Goal: Task Accomplishment & Management: Complete application form

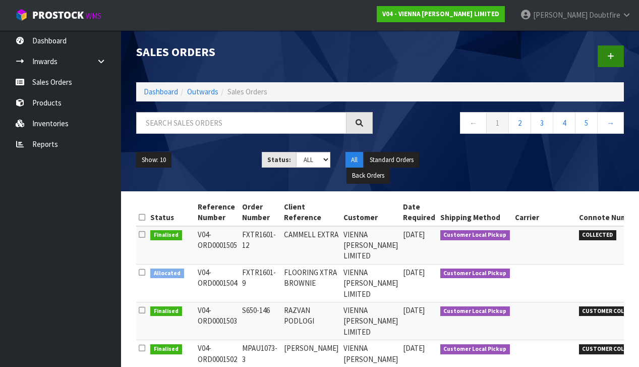
click at [615, 58] on link at bounding box center [610, 56] width 26 height 22
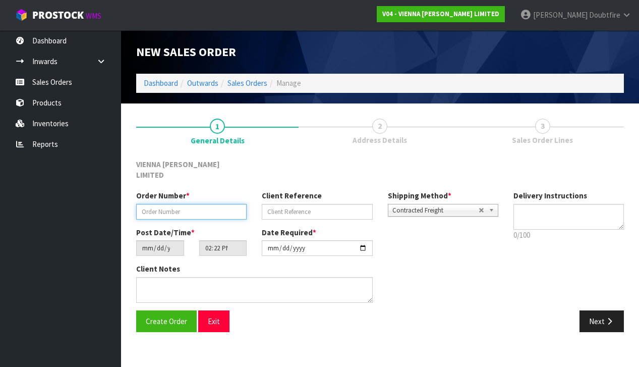
click at [144, 204] on input "text" at bounding box center [191, 212] width 110 height 16
paste input "FXTR1601-13"
type input "FXTR1601-13"
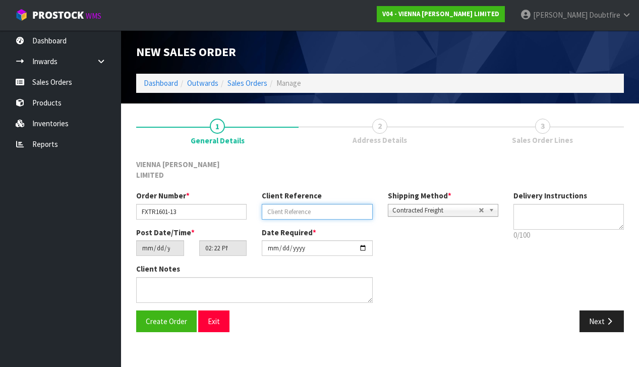
click at [275, 204] on input "text" at bounding box center [317, 212] width 110 height 16
type input "FLOORING XTRA REMARAKABLE"
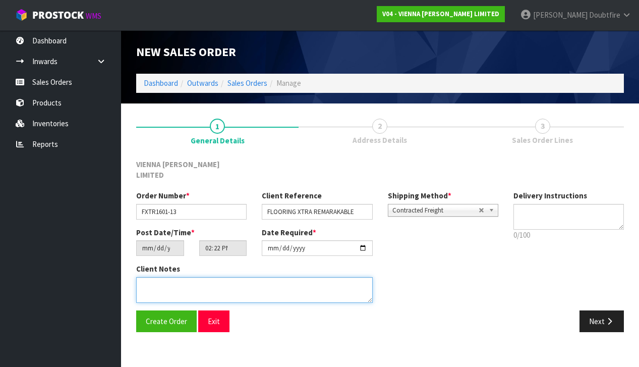
click at [164, 277] on textarea at bounding box center [254, 290] width 236 height 26
type textarea "FLOORING XTRA REMARKABLE"
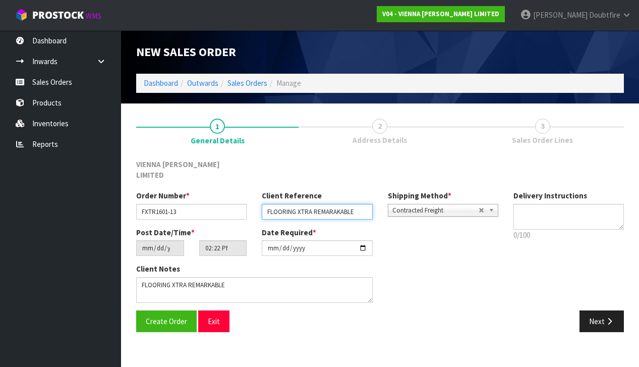
click at [332, 204] on input "FLOORING XTRA REMARAKABLE" at bounding box center [317, 212] width 110 height 16
type input "FLOORING XTRA REMARKABLE"
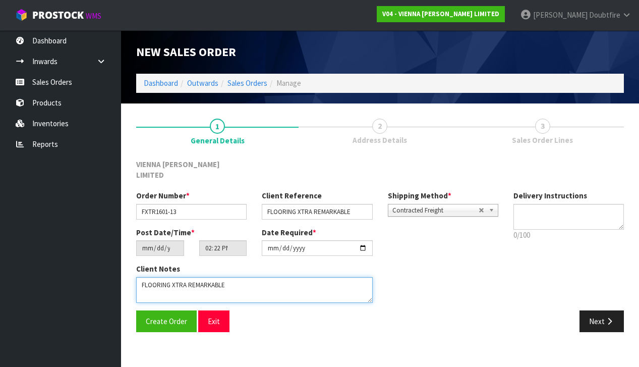
click at [223, 281] on textarea at bounding box center [254, 290] width 236 height 26
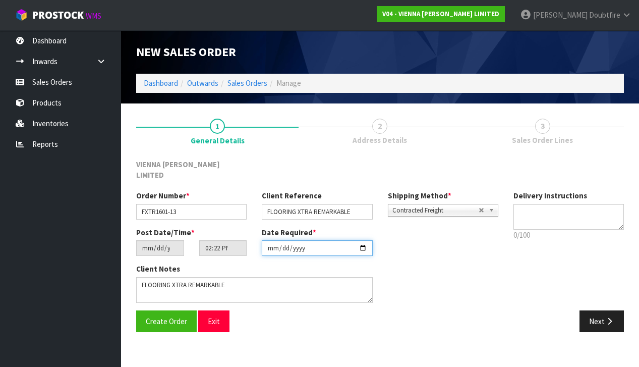
click at [272, 245] on input "[DATE]" at bounding box center [317, 248] width 110 height 16
type input "[DATE]"
click at [244, 346] on section "New Sales Order Dashboard Outwards Sales Orders Manage New Sales Order Dashboar…" at bounding box center [319, 183] width 639 height 367
click at [424, 204] on span "Contracted Freight" at bounding box center [435, 210] width 86 height 12
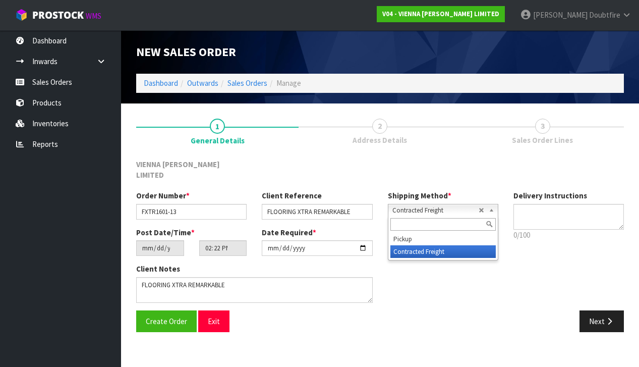
type input "v"
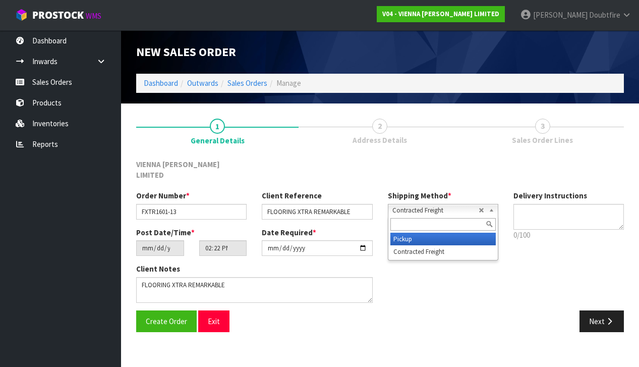
click at [418, 232] on li "Pickup" at bounding box center [442, 238] width 105 height 13
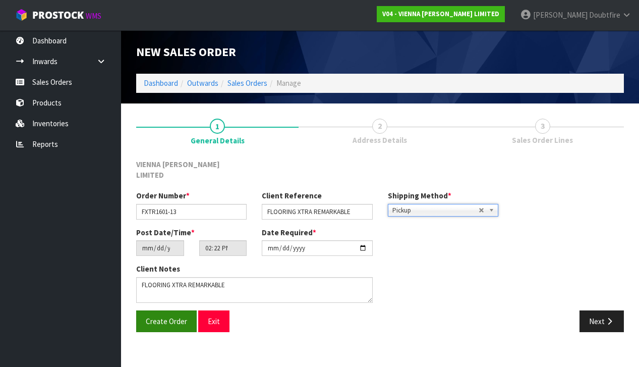
click at [159, 316] on span "Create Order" at bounding box center [166, 321] width 41 height 10
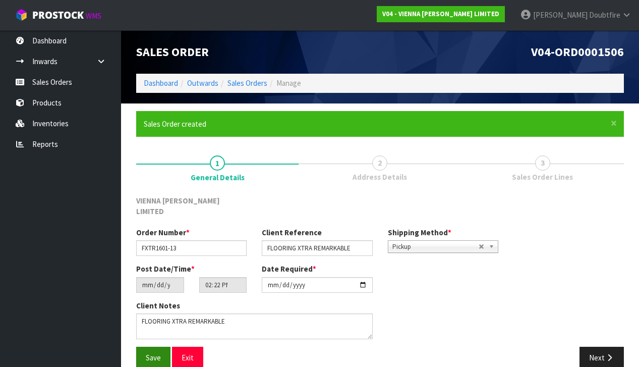
click at [150, 349] on button "Save" at bounding box center [153, 357] width 34 height 22
click at [598, 346] on button "Next" at bounding box center [601, 357] width 44 height 22
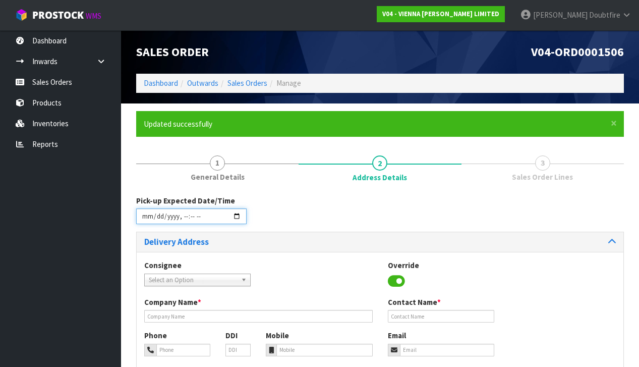
click at [145, 222] on input "datetime-local" at bounding box center [191, 216] width 110 height 16
click at [270, 238] on h3 "Delivery Address" at bounding box center [258, 242] width 228 height 10
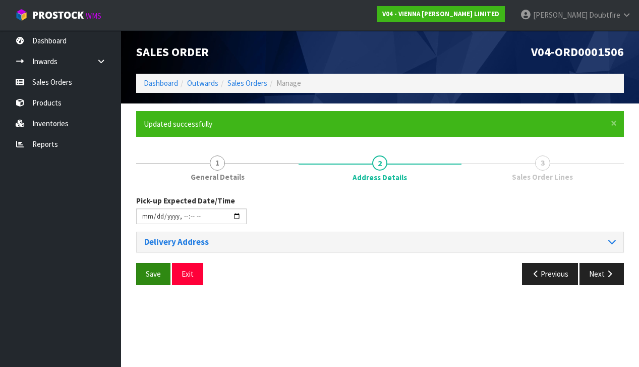
click at [155, 272] on span "Save" at bounding box center [153, 274] width 15 height 10
type input "[DATE]T14:23"
click at [160, 242] on h3 "Delivery Address" at bounding box center [258, 242] width 228 height 10
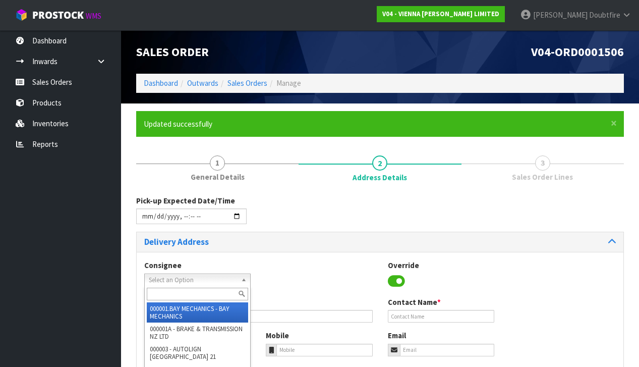
click at [160, 279] on span "Select an Option" at bounding box center [193, 280] width 88 height 12
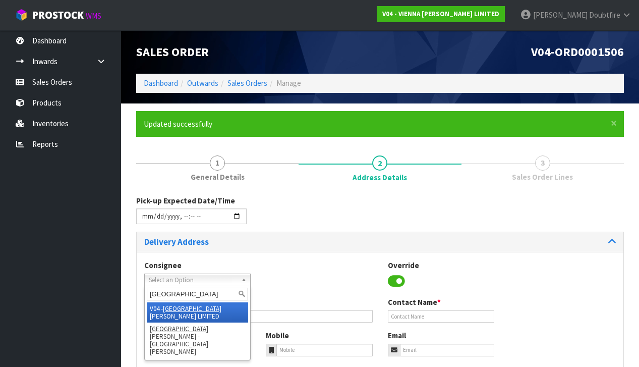
type input "[GEOGRAPHIC_DATA]"
click at [170, 307] on em "[GEOGRAPHIC_DATA]" at bounding box center [192, 308] width 58 height 9
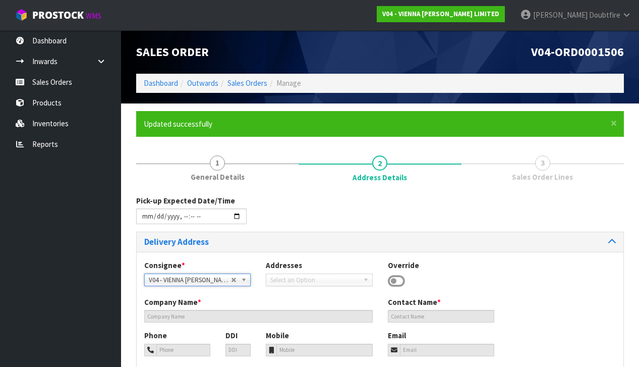
type input "VIENNA [PERSON_NAME] LIMITED"
type input "[PERSON_NAME]"
type input "[PHONE_NUMBER]"
type input "[PERSON_NAME][EMAIL_ADDRESS][DOMAIN_NAME]"
type input "2 ROXBURGH ST"
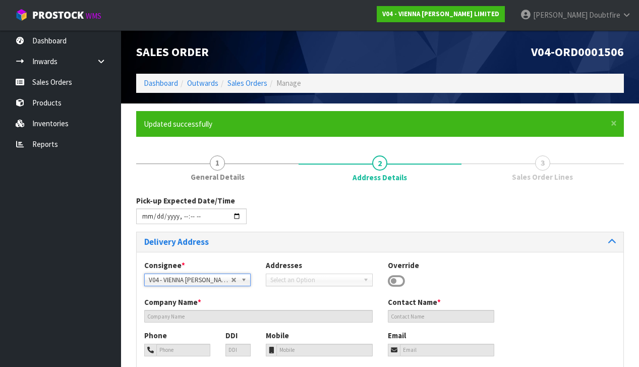
type input "1023"
type input "[GEOGRAPHIC_DATA]"
type input "NEWMARKET"
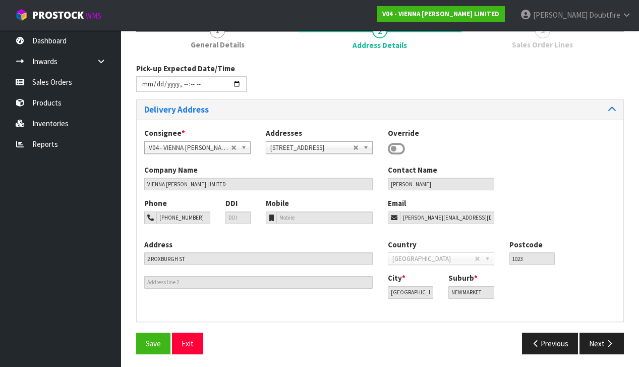
scroll to position [132, 0]
click at [155, 339] on span "Save" at bounding box center [153, 344] width 15 height 10
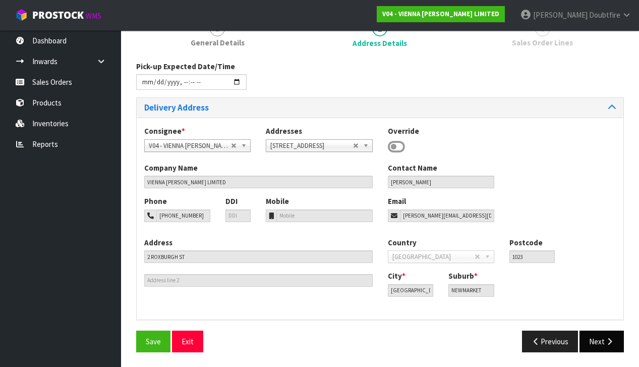
scroll to position [132, 0]
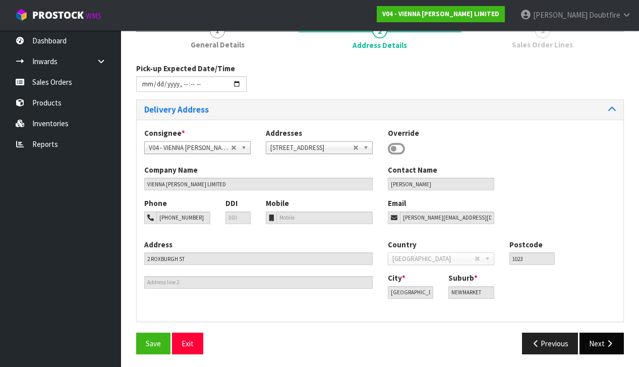
click at [596, 341] on button "Next" at bounding box center [601, 343] width 44 height 22
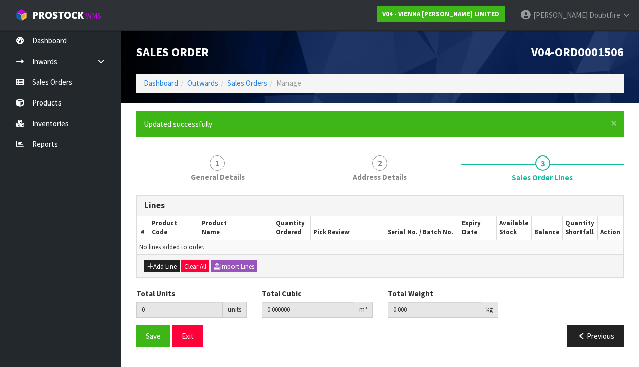
click at [156, 262] on button "Add Line" at bounding box center [161, 266] width 35 height 12
type input "0"
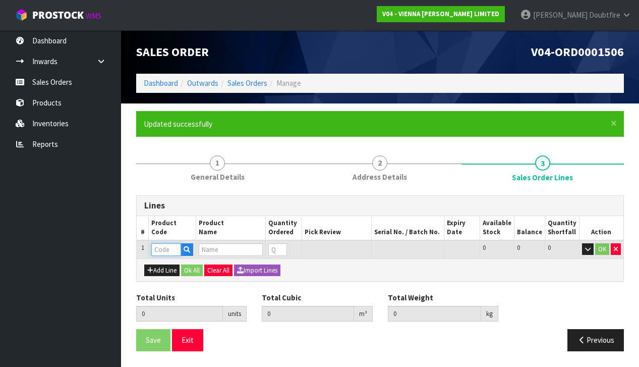
click at [160, 248] on input "text" at bounding box center [166, 249] width 30 height 13
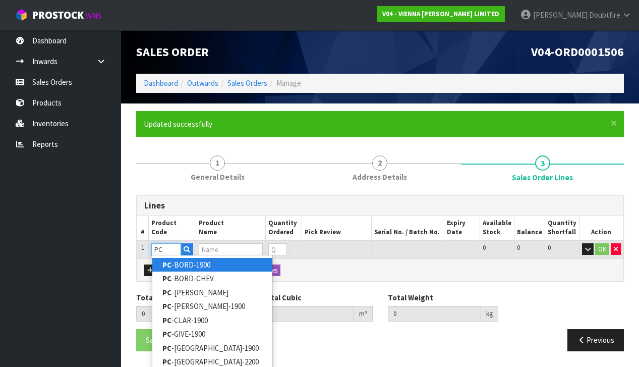
type input "PC"
click at [185, 268] on link "PC -BORD-1900" at bounding box center [212, 265] width 120 height 14
type input "PC-BORD-1900"
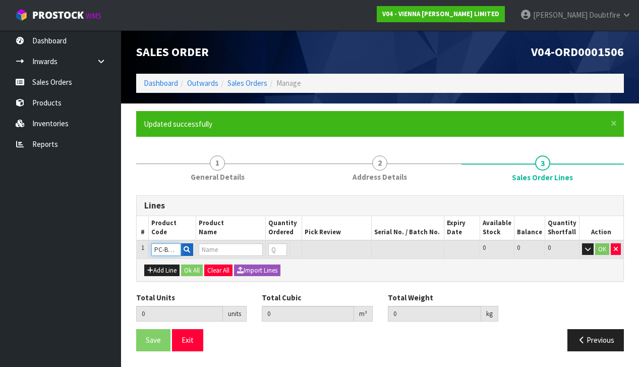
type input "0.000000"
type input "0.000"
type input "PETIT CHATEAU BORDEAUX 1900X190X15/4 (2.166M2)"
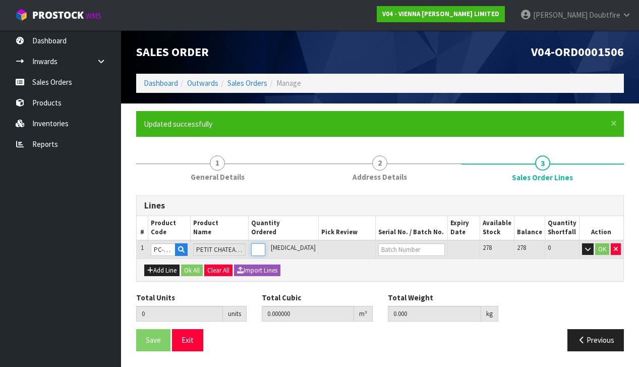
type input "1"
type input "0.0384"
type input "22"
click at [265, 246] on input "1" at bounding box center [258, 249] width 14 height 13
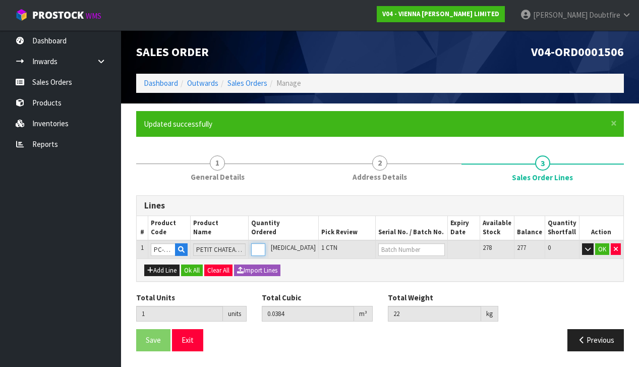
type input "0"
type input "6"
type input "0.2304"
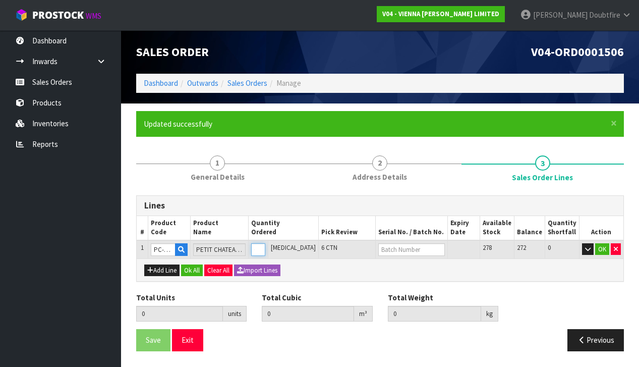
type input "132"
type input "6"
type input "62"
type input "2.3808"
type input "1364"
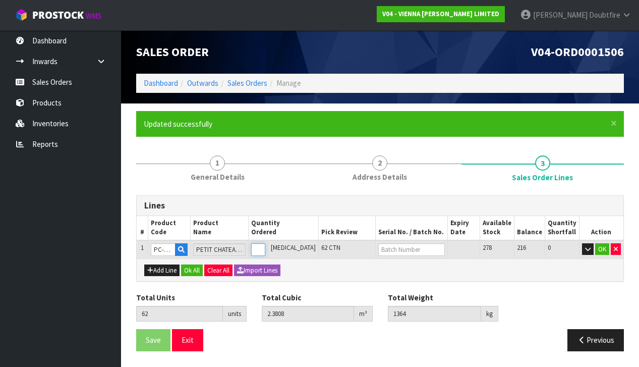
type input "63"
type input "2.4192"
type input "1386"
click at [265, 244] on input "63" at bounding box center [258, 249] width 14 height 13
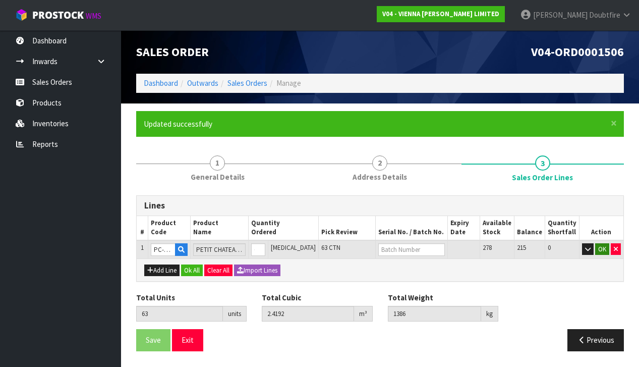
click at [602, 251] on button "OK" at bounding box center [602, 249] width 14 height 12
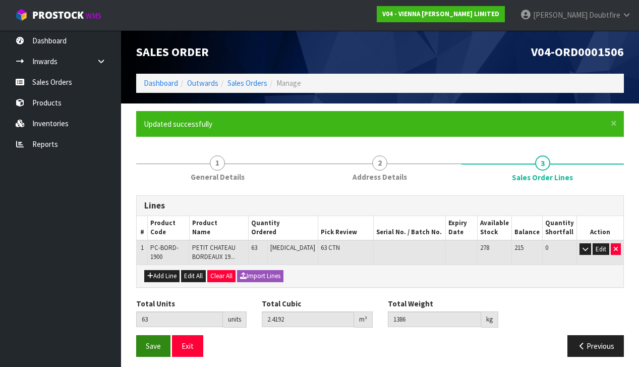
click at [156, 342] on span "Save" at bounding box center [153, 346] width 15 height 10
click at [155, 342] on span "Save" at bounding box center [153, 346] width 15 height 10
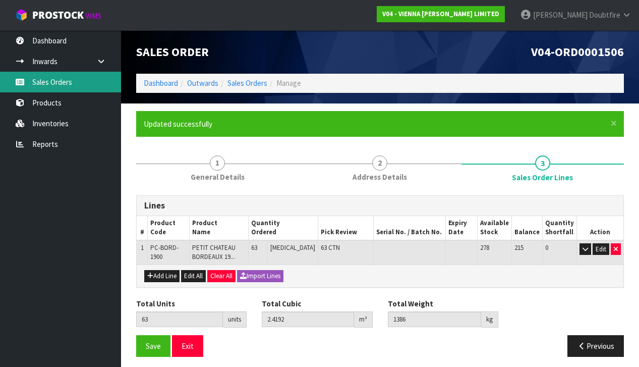
click at [65, 87] on link "Sales Orders" at bounding box center [60, 82] width 121 height 21
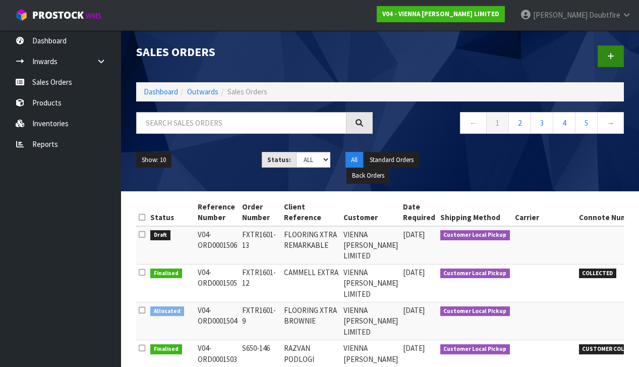
scroll to position [0, 1]
click at [611, 58] on icon at bounding box center [610, 56] width 7 height 8
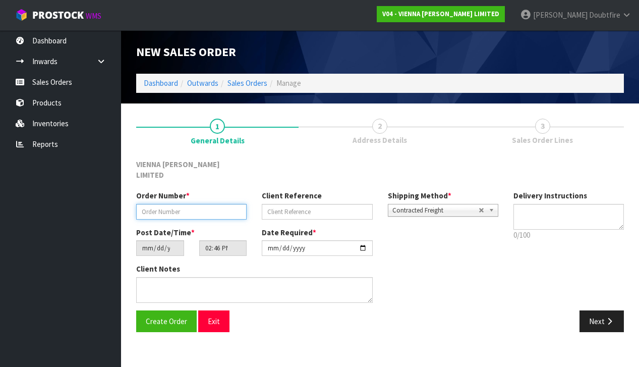
paste input "DSPE1767-2"
type input "DSPE1767-2"
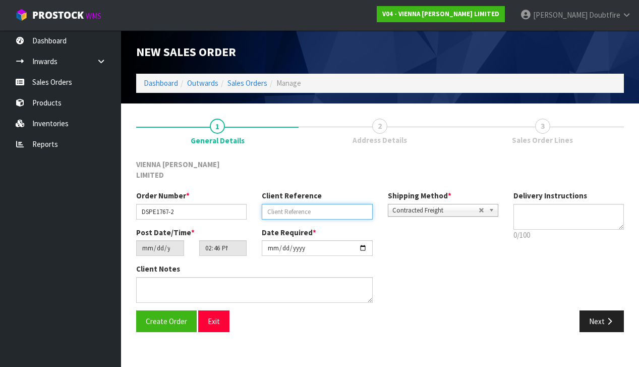
click at [287, 204] on input "text" at bounding box center [317, 212] width 110 height 16
type input "[PERSON_NAME] GLUE"
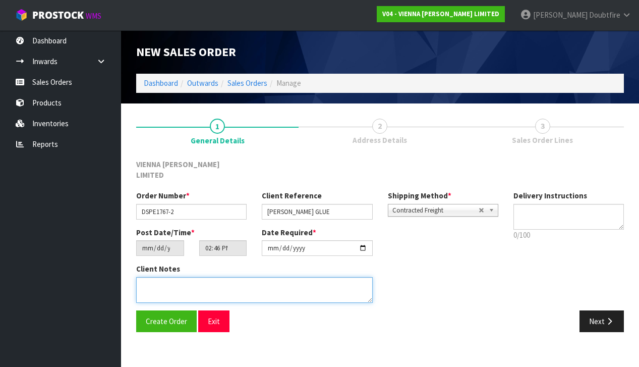
click at [180, 277] on textarea at bounding box center [254, 290] width 236 height 26
type textarea "[PERSON_NAME] GLUE"
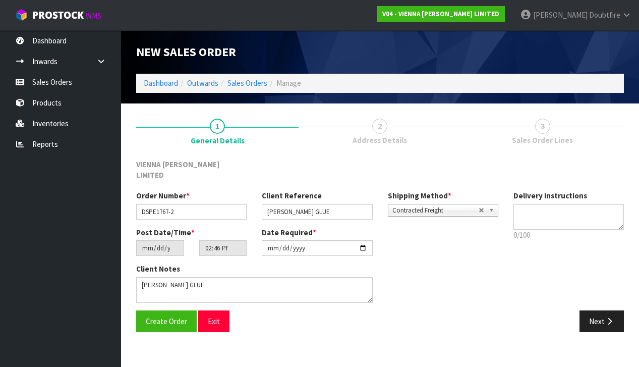
click at [432, 204] on span "Contracted Freight" at bounding box center [435, 210] width 86 height 12
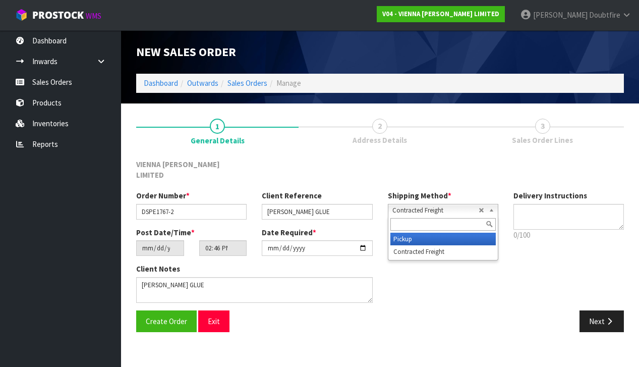
click at [396, 232] on li "Pickup" at bounding box center [442, 238] width 105 height 13
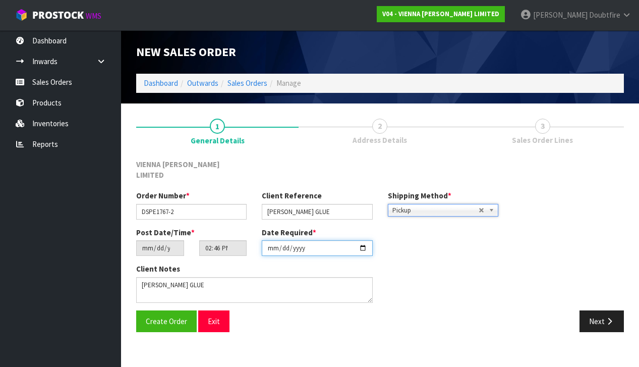
click at [271, 243] on input "[DATE]" at bounding box center [317, 248] width 110 height 16
type input "[DATE]"
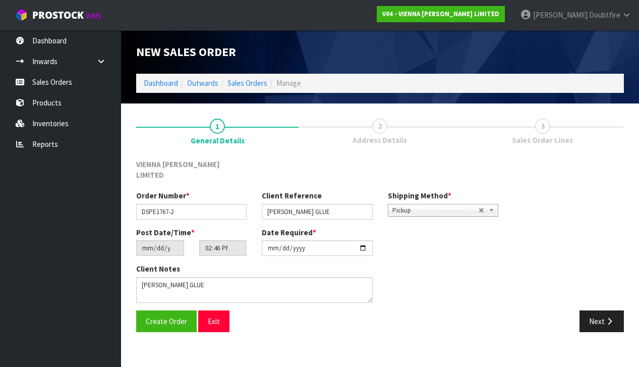
drag, startPoint x: 439, startPoint y: 272, endPoint x: 363, endPoint y: 270, distance: 76.1
click at [439, 272] on div "Client Notes" at bounding box center [317, 286] width 377 height 46
click at [162, 316] on span "Create Order" at bounding box center [166, 321] width 41 height 10
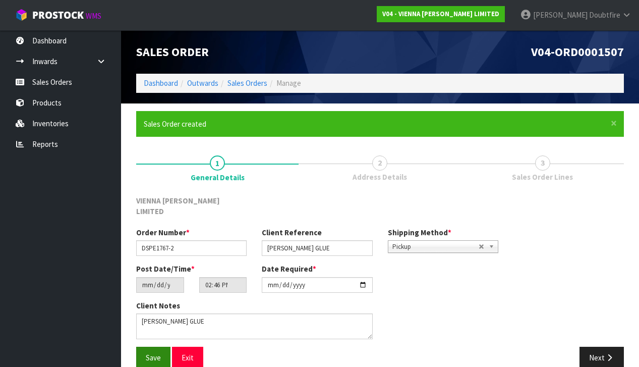
click at [154, 352] on span "Save" at bounding box center [153, 357] width 15 height 10
click at [610, 353] on icon "button" at bounding box center [610, 357] width 10 height 8
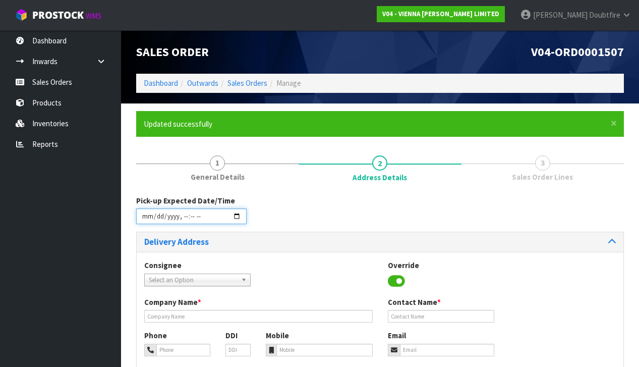
click at [148, 223] on input "datetime-local" at bounding box center [191, 216] width 110 height 16
click at [320, 269] on div "Consignee 000001.BAY MECHANICS - BAY MECHANICS 000001A - BRAKE & TRANSMISSION N…" at bounding box center [380, 278] width 487 height 37
click at [182, 223] on input "datetime-local" at bounding box center [191, 216] width 110 height 16
drag, startPoint x: 337, startPoint y: 207, endPoint x: 209, endPoint y: 227, distance: 129.1
click at [336, 207] on div "Pick-up Expected Date/Time" at bounding box center [380, 213] width 503 height 36
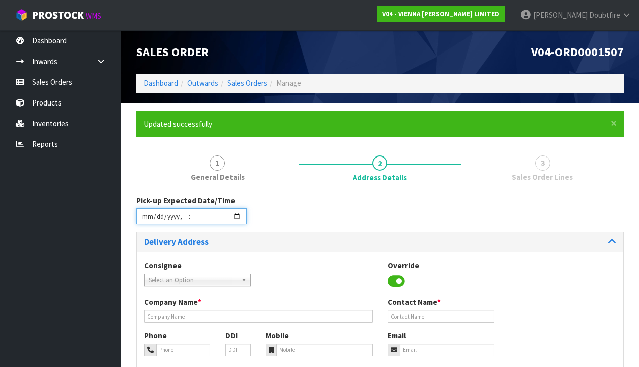
click at [192, 223] on input "datetime-local" at bounding box center [191, 216] width 110 height 16
drag, startPoint x: 342, startPoint y: 215, endPoint x: 222, endPoint y: 223, distance: 120.3
click at [342, 215] on div "Pick-up Expected Date/Time" at bounding box center [380, 213] width 503 height 36
click at [200, 222] on input "datetime-local" at bounding box center [191, 216] width 110 height 16
type input "[DATE]T10:00"
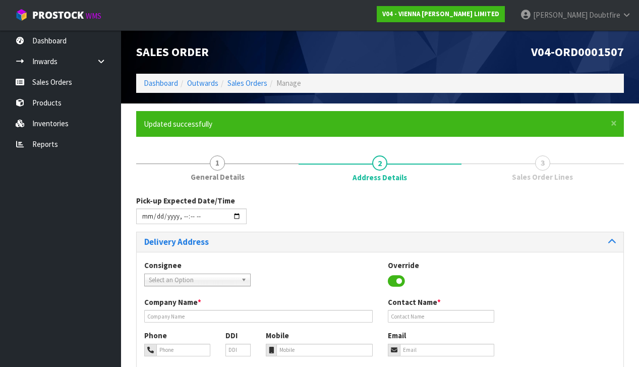
click at [318, 214] on div "Pick-up Expected Date/Time" at bounding box center [380, 213] width 503 height 36
click at [184, 277] on span "Select an Option" at bounding box center [193, 280] width 88 height 12
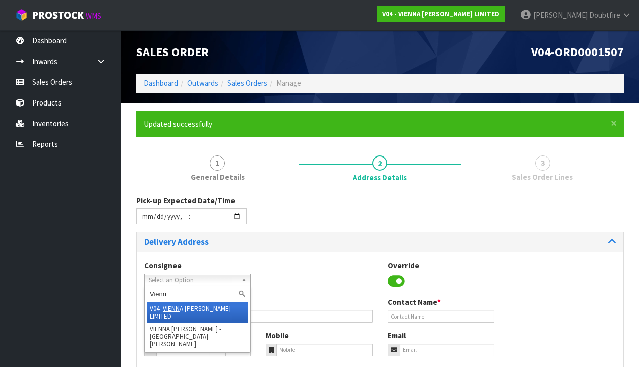
type input "Vienn"
click at [205, 306] on li "V04 - [PERSON_NAME] LIMITED" at bounding box center [197, 312] width 101 height 20
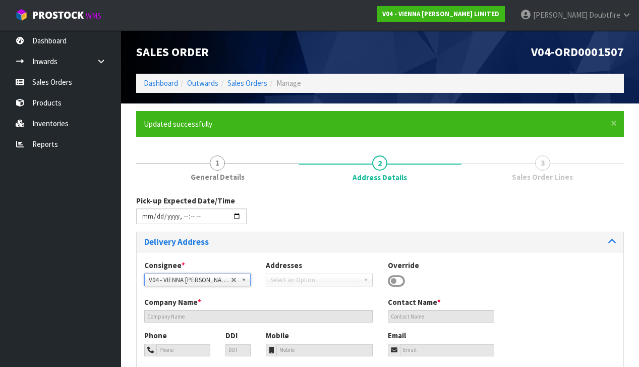
type input "VIENNA [PERSON_NAME] LIMITED"
type input "[PERSON_NAME]"
type input "[PHONE_NUMBER]"
type input "[PERSON_NAME][EMAIL_ADDRESS][DOMAIN_NAME]"
type input "2 ROXBURGH ST"
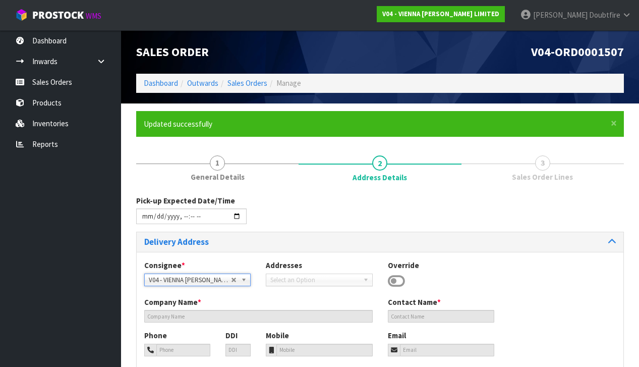
type input "1023"
type input "[GEOGRAPHIC_DATA]"
type input "NEWMARKET"
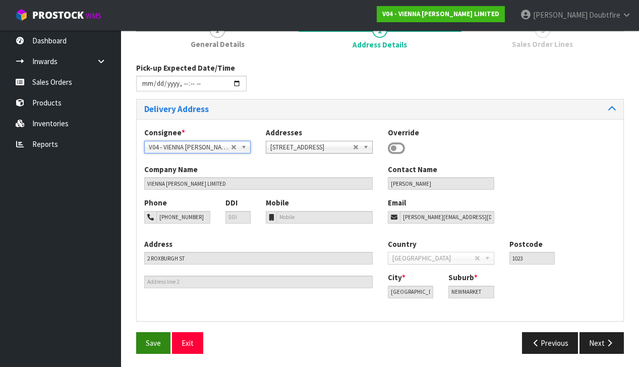
scroll to position [132, 0]
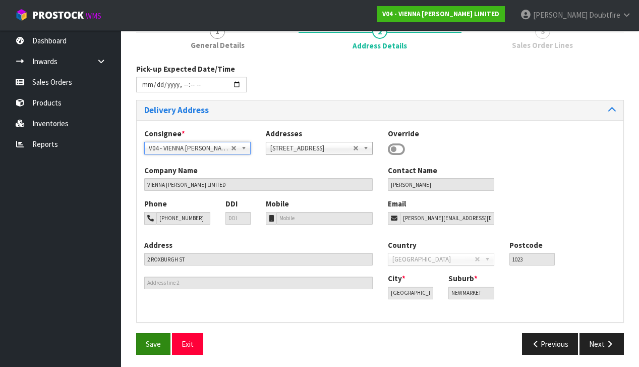
click at [149, 343] on span "Save" at bounding box center [153, 344] width 15 height 10
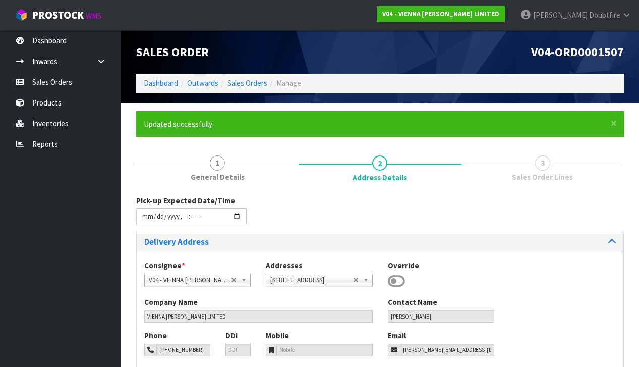
type input "[DATE]T10:00"
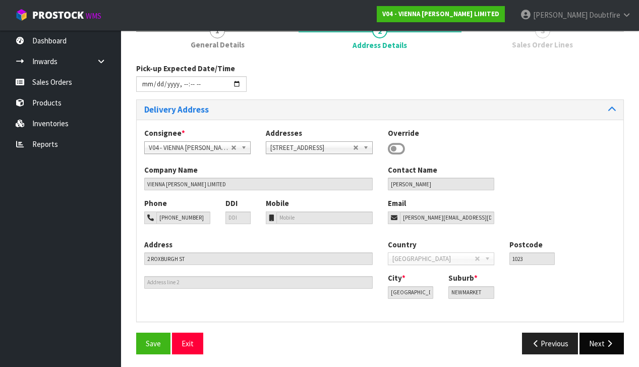
scroll to position [132, 0]
click at [603, 334] on button "Next" at bounding box center [601, 344] width 44 height 22
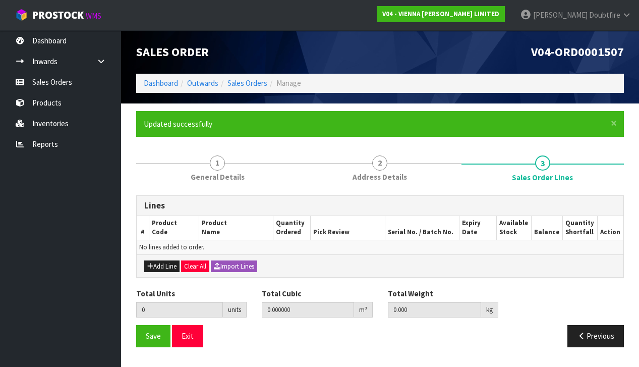
click at [158, 261] on button "Add Line" at bounding box center [161, 266] width 35 height 12
type input "0"
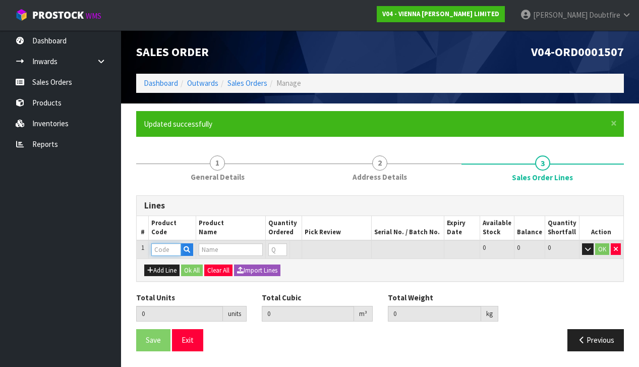
click at [162, 248] on input "text" at bounding box center [166, 249] width 30 height 13
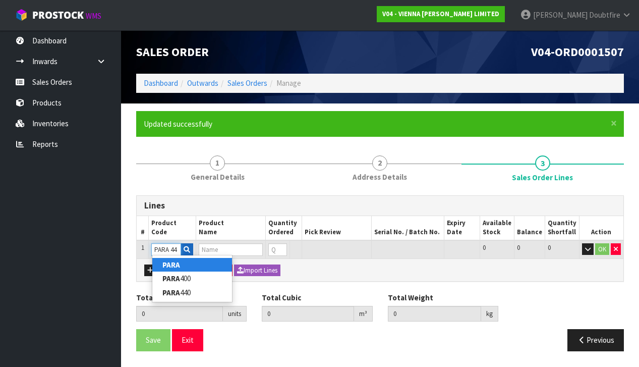
type input "PARA 440"
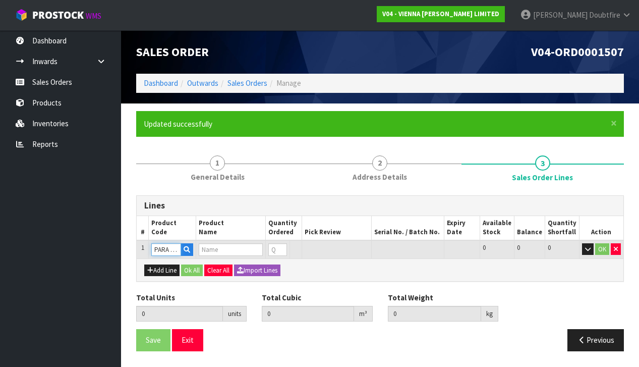
type input "0.000000"
type input "0.000"
type input "PARABOND 440"
type input "0"
type input "PARA 440"
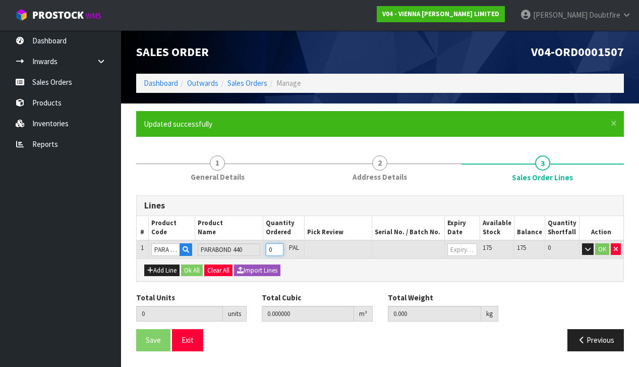
type input "1"
type input "0.0207"
type input "15.8"
click at [282, 246] on input "1" at bounding box center [275, 249] width 18 height 13
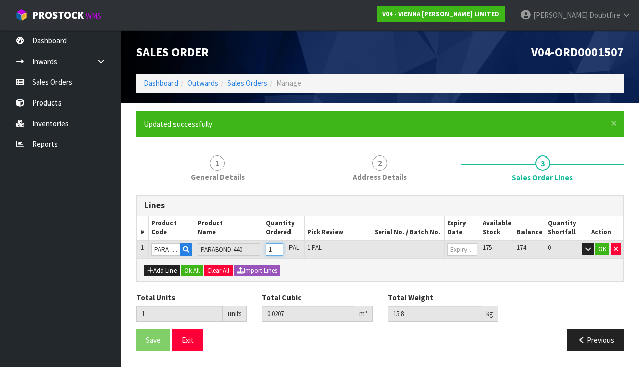
type input "2"
type input "0.0414"
type input "31.6"
click at [282, 246] on input "2" at bounding box center [275, 249] width 18 height 13
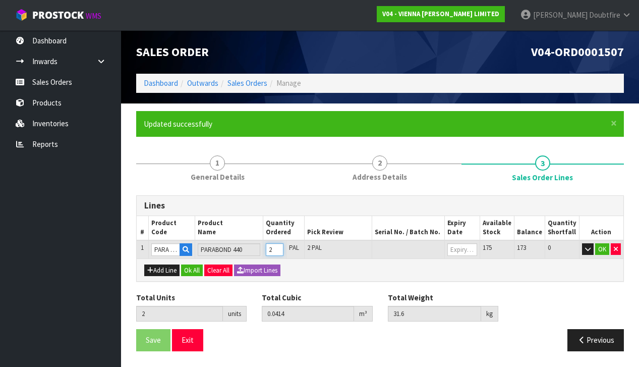
type input "3"
type input "0.0621"
type input "47.4"
click at [282, 246] on input "3" at bounding box center [275, 249] width 18 height 13
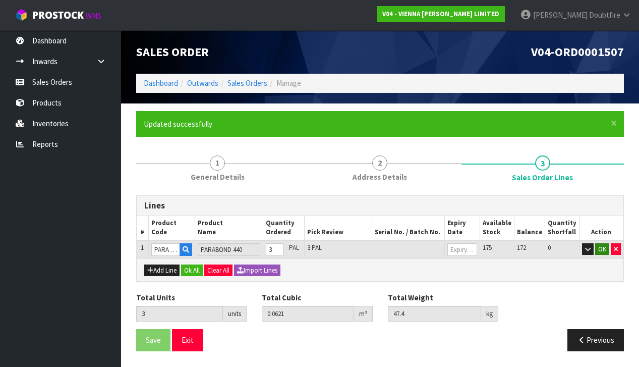
click at [600, 246] on button "OK" at bounding box center [602, 249] width 14 height 12
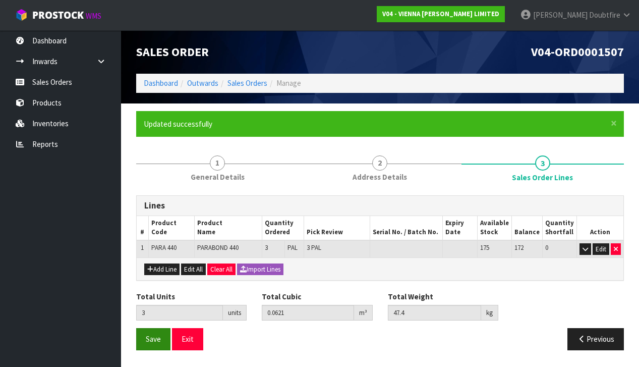
click at [149, 334] on span "Save" at bounding box center [153, 339] width 15 height 10
click at [153, 338] on span "Save" at bounding box center [153, 339] width 15 height 10
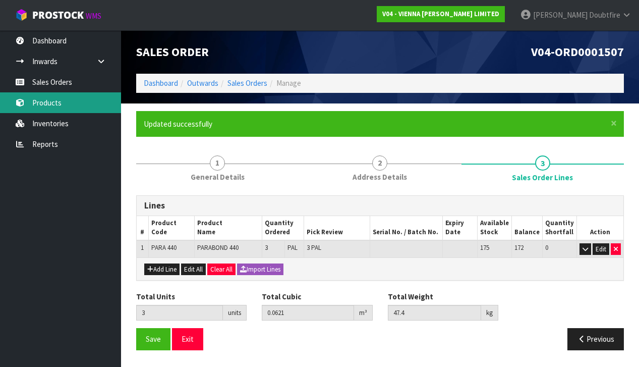
click at [51, 104] on link "Products" at bounding box center [60, 102] width 121 height 21
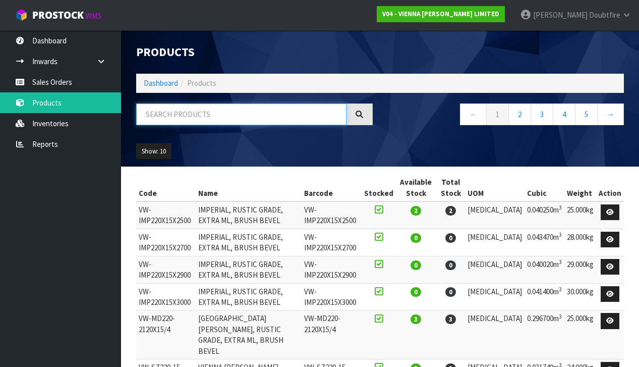
click at [199, 113] on input "text" at bounding box center [241, 114] width 210 height 22
type input "[GEOGRAPHIC_DATA]"
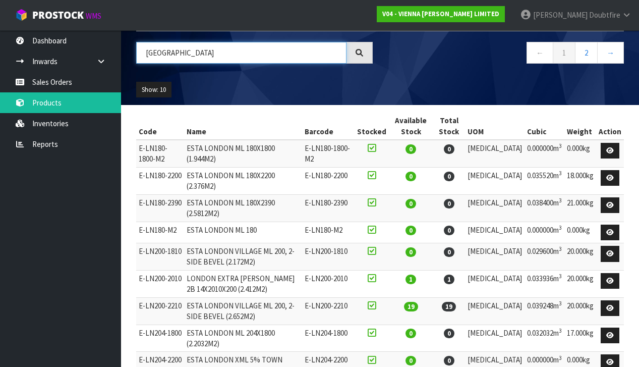
scroll to position [64, 0]
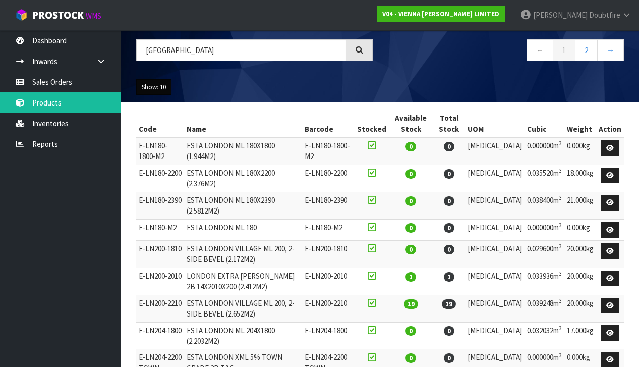
click at [168, 84] on button "Show: 10" at bounding box center [153, 87] width 35 height 16
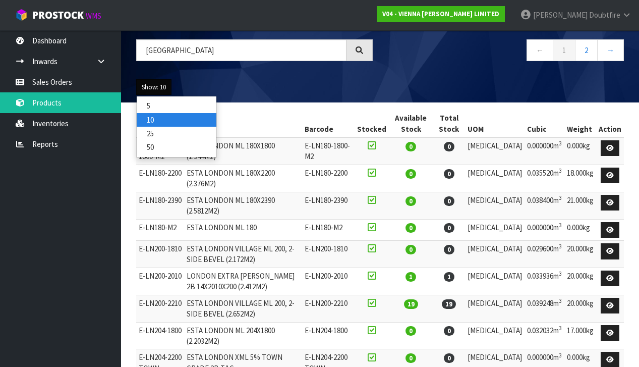
click at [165, 124] on link "10" at bounding box center [177, 120] width 80 height 14
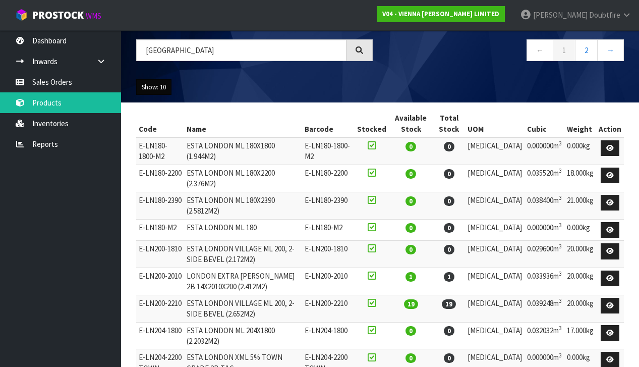
click at [171, 82] on button "Show: 10" at bounding box center [153, 87] width 35 height 16
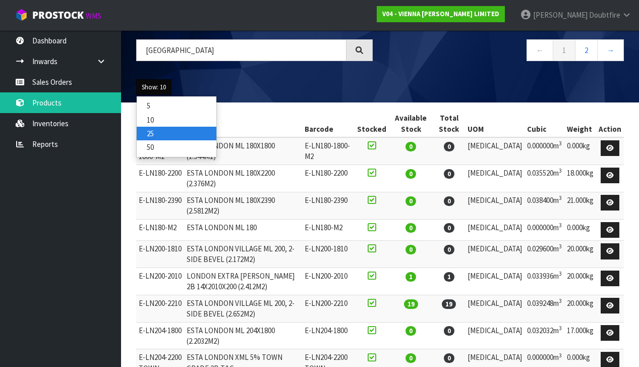
click at [160, 131] on link "25" at bounding box center [177, 134] width 80 height 14
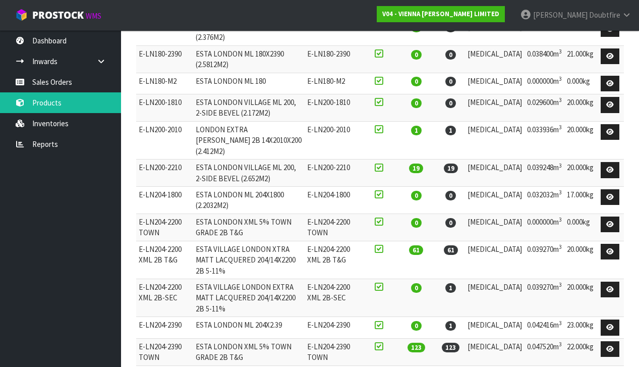
scroll to position [211, 0]
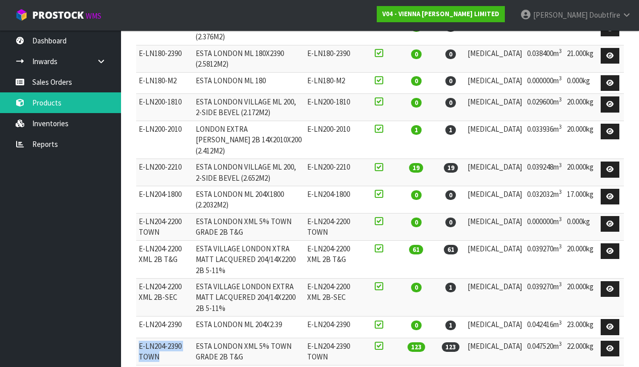
drag, startPoint x: 175, startPoint y: 289, endPoint x: 191, endPoint y: 296, distance: 16.5
click at [191, 337] on td "E-LN204-2390 TOWN" at bounding box center [164, 350] width 57 height 27
copy td "E-LN204-2390 TOWN"
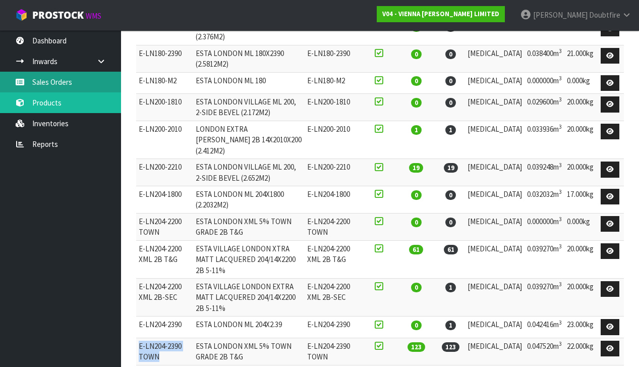
click at [47, 78] on link "Sales Orders" at bounding box center [60, 82] width 121 height 21
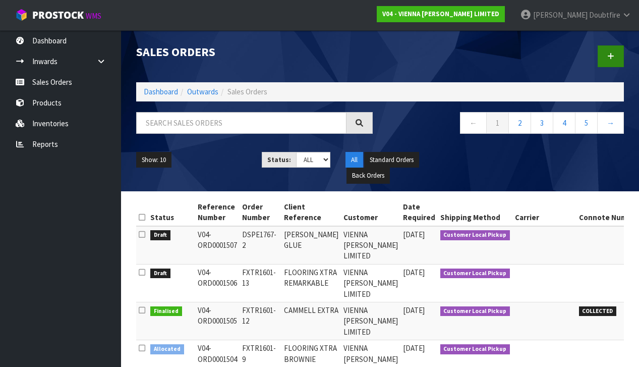
click at [613, 56] on icon at bounding box center [610, 56] width 7 height 8
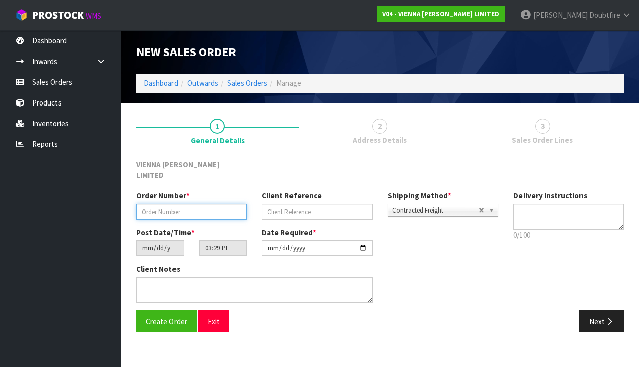
paste input "S650-146"
type input "S650-146 [GEOGRAPHIC_DATA]"
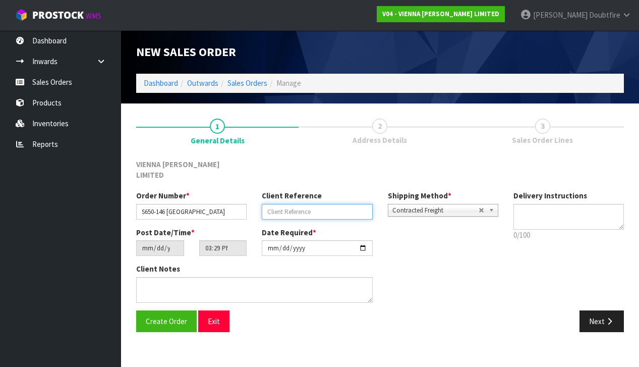
click at [333, 204] on input "text" at bounding box center [317, 212] width 110 height 16
type input "SIENA CARTON"
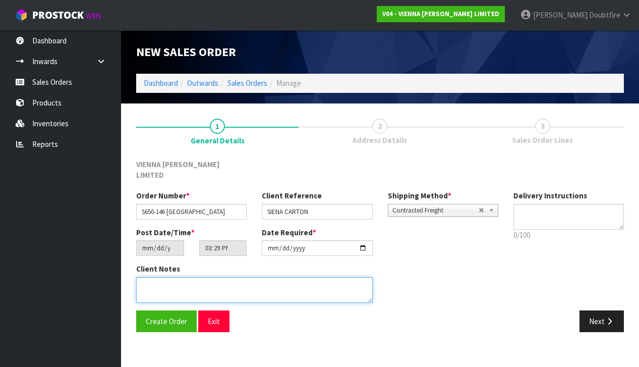
click at [235, 277] on textarea at bounding box center [254, 290] width 236 height 26
type textarea "SIENA CARTON"
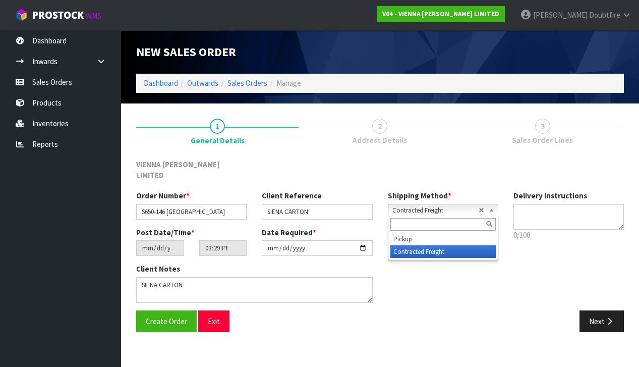
click at [426, 204] on span "Contracted Freight" at bounding box center [435, 210] width 86 height 12
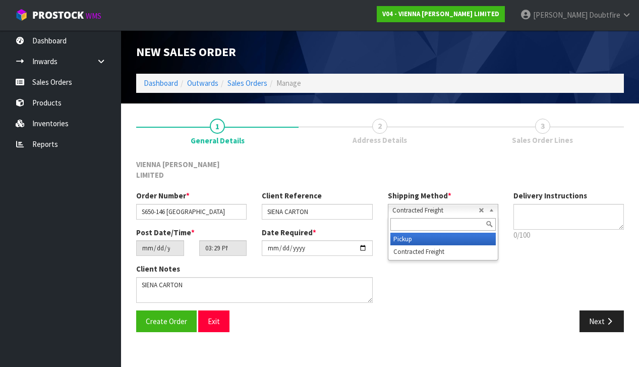
click at [407, 232] on li "Pickup" at bounding box center [442, 238] width 105 height 13
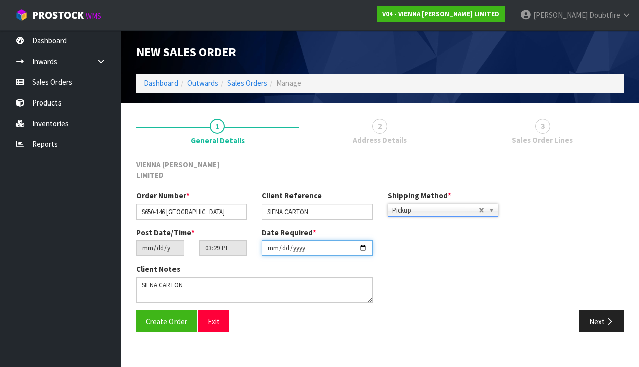
click at [272, 245] on input "[DATE]" at bounding box center [317, 248] width 110 height 16
type input "[DATE]"
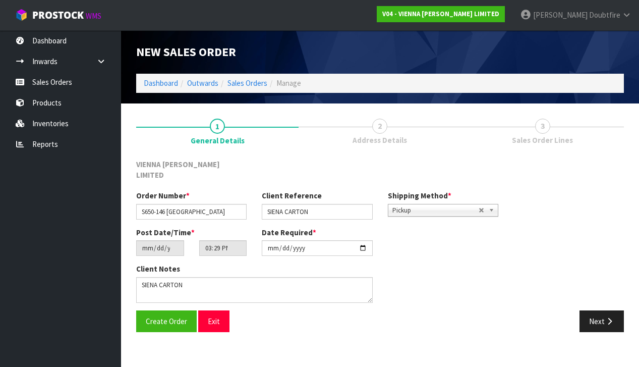
click at [165, 334] on section "New Sales Order Dashboard Outwards Sales Orders Manage New Sales Order Dashboar…" at bounding box center [319, 183] width 639 height 367
click at [162, 316] on span "Create Order" at bounding box center [166, 321] width 41 height 10
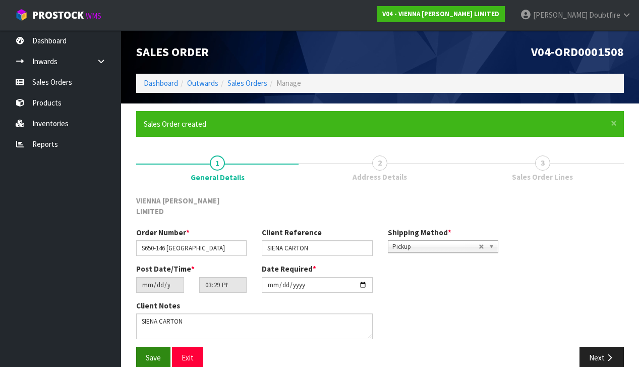
click at [148, 352] on span "Save" at bounding box center [153, 357] width 15 height 10
click at [605, 353] on icon "button" at bounding box center [610, 357] width 10 height 8
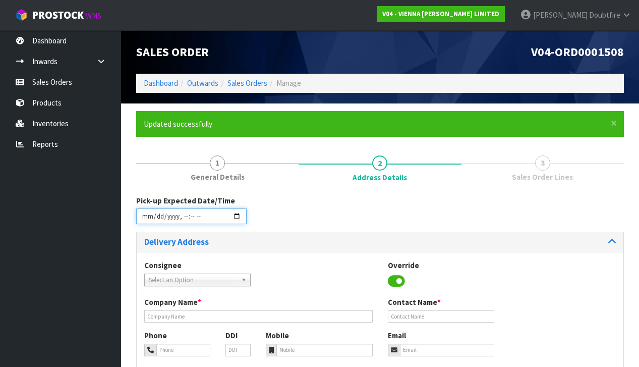
click at [146, 221] on input "datetime-local" at bounding box center [191, 216] width 110 height 16
click at [313, 258] on div "Consignee 000001.BAY MECHANICS - BAY MECHANICS 000001A - BRAKE & TRANSMISSION N…" at bounding box center [380, 353] width 487 height 202
click at [182, 222] on input "datetime-local" at bounding box center [191, 216] width 110 height 16
type input "[DATE]T13:30"
click at [288, 219] on div "Pick-up Expected Date/Time" at bounding box center [380, 213] width 503 height 36
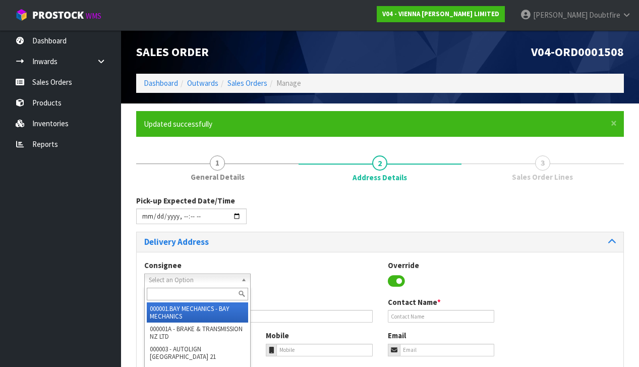
click at [171, 278] on span "Select an Option" at bounding box center [193, 280] width 88 height 12
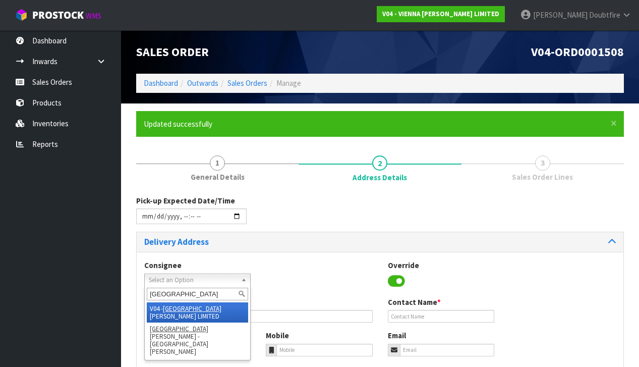
type input "[GEOGRAPHIC_DATA]"
click at [190, 308] on li "V04 - VIENNA [PERSON_NAME] LIMITED" at bounding box center [197, 312] width 101 height 20
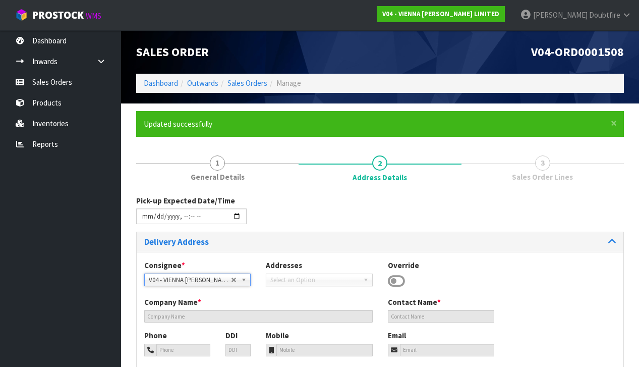
type input "VIENNA [PERSON_NAME] LIMITED"
type input "[PERSON_NAME]"
type input "[PHONE_NUMBER]"
type input "[PERSON_NAME][EMAIL_ADDRESS][DOMAIN_NAME]"
type input "2 ROXBURGH ST"
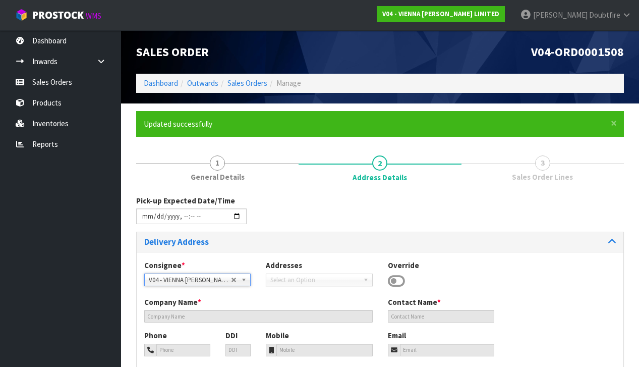
type input "1023"
type input "[GEOGRAPHIC_DATA]"
type input "NEWMARKET"
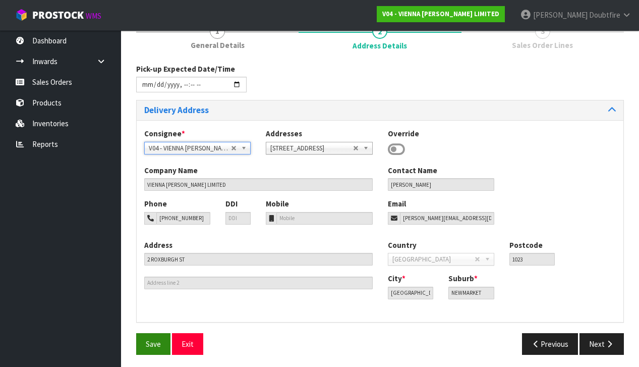
click at [149, 344] on span "Save" at bounding box center [153, 344] width 15 height 10
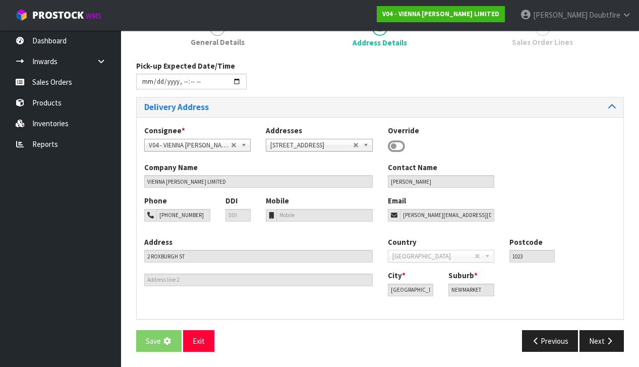
scroll to position [137, 0]
type input "[DATE]T13:30"
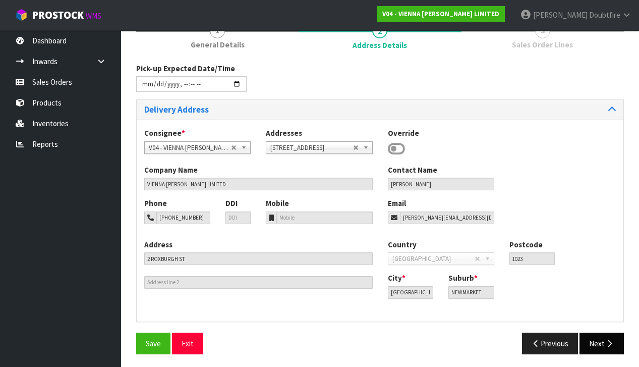
scroll to position [132, 0]
click at [614, 346] on button "Next" at bounding box center [601, 344] width 44 height 22
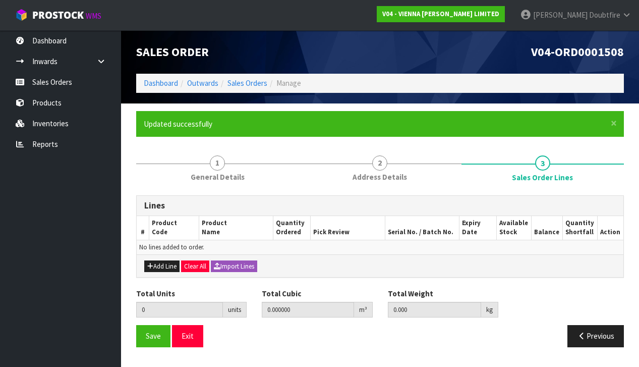
scroll to position [0, 0]
click at [158, 265] on button "Add Line" at bounding box center [161, 266] width 35 height 12
type input "0"
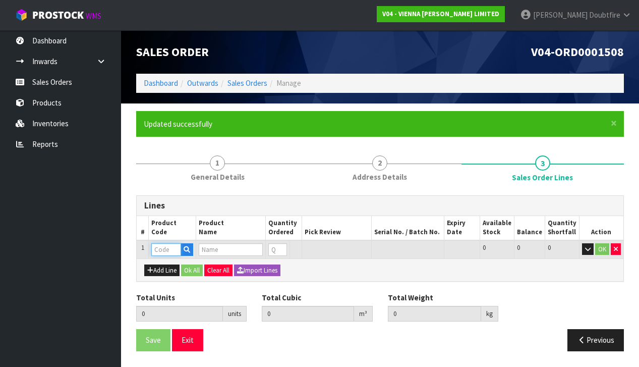
click at [159, 247] on input "text" at bounding box center [166, 249] width 30 height 13
type input "S"
type input "E-F"
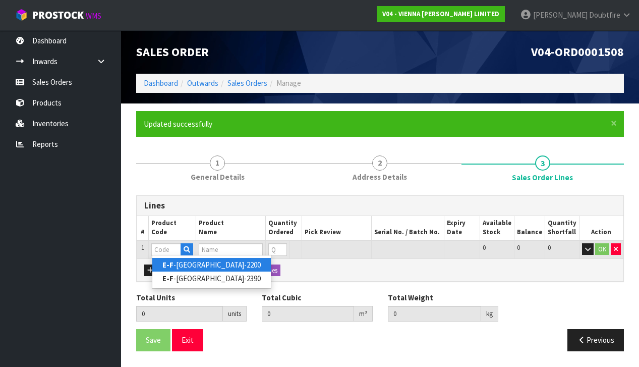
click at [188, 268] on link "E-F -SIENA-2200" at bounding box center [211, 265] width 118 height 14
type input "E-F-SIENA-2200"
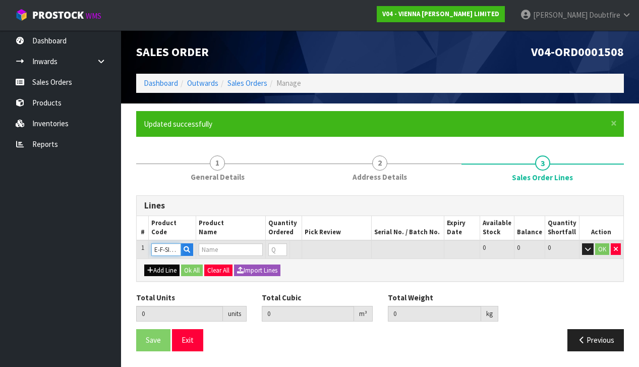
type input "0.000000"
type input "0.000"
type input "SIENA OAK XML MED BRUSH 2 SIDE BEVEL 204X2200"
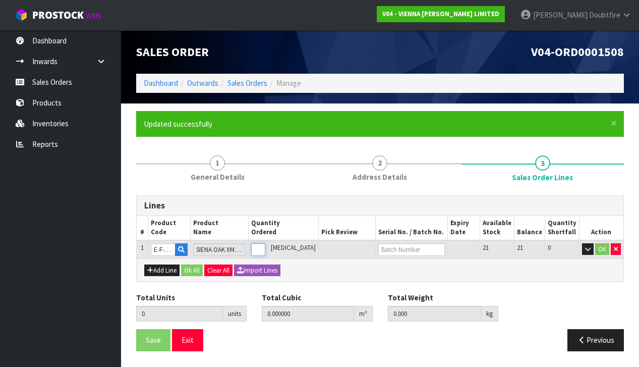
type input "1"
type input "0.043758"
type input "21"
click at [260, 246] on input "1" at bounding box center [253, 249] width 13 height 13
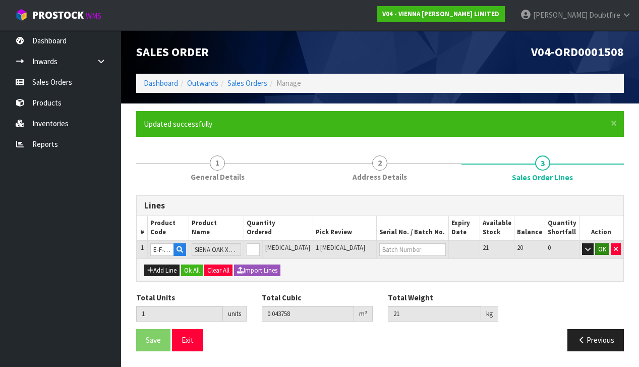
click at [601, 248] on button "OK" at bounding box center [602, 249] width 14 height 12
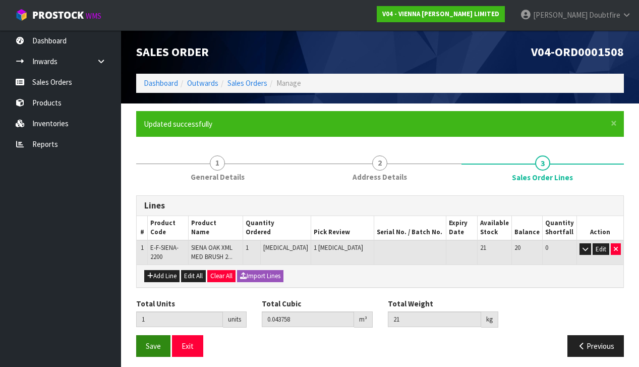
click at [148, 344] on span "Save" at bounding box center [153, 346] width 15 height 10
